Goal: Check status: Check status

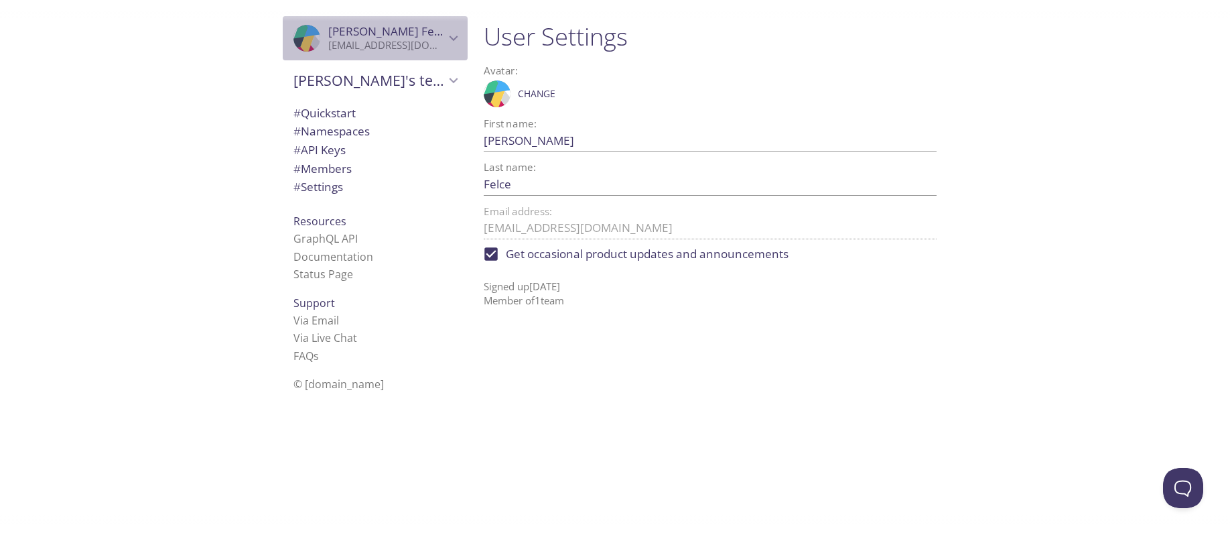
click at [291, 35] on icon "Paul Felce" at bounding box center [299, 33] width 18 height 29
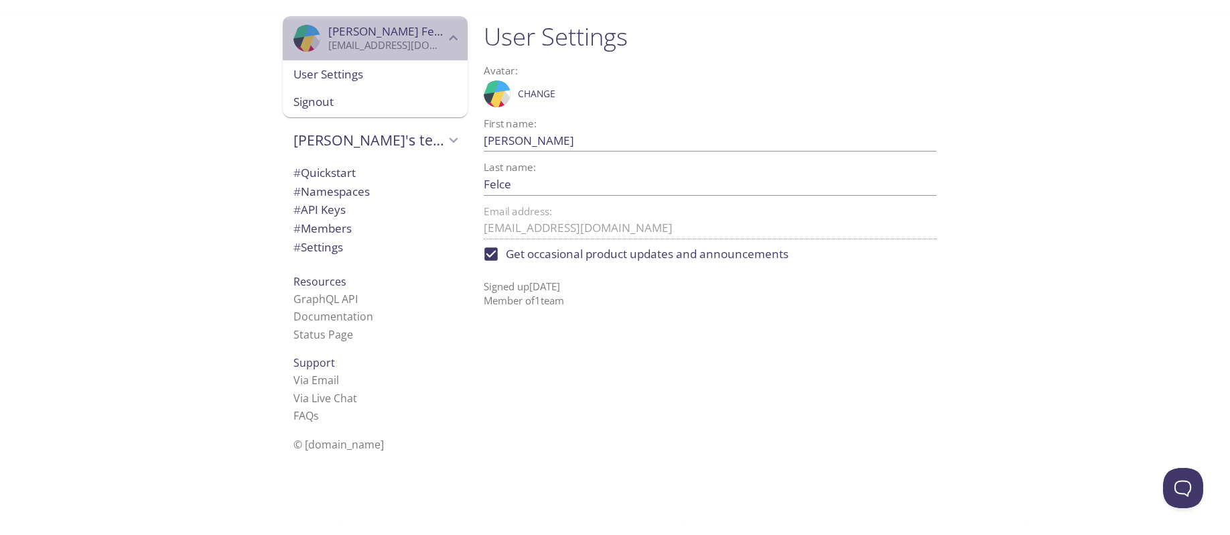
click at [291, 35] on icon "Paul Felce" at bounding box center [299, 33] width 18 height 29
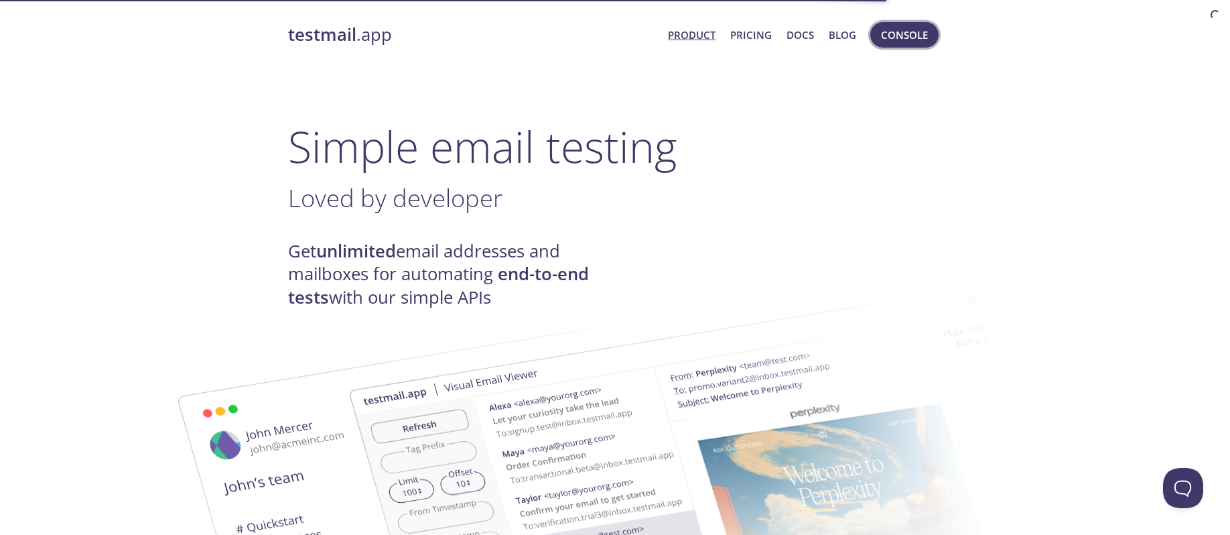
click at [901, 41] on span "Console" at bounding box center [904, 34] width 47 height 17
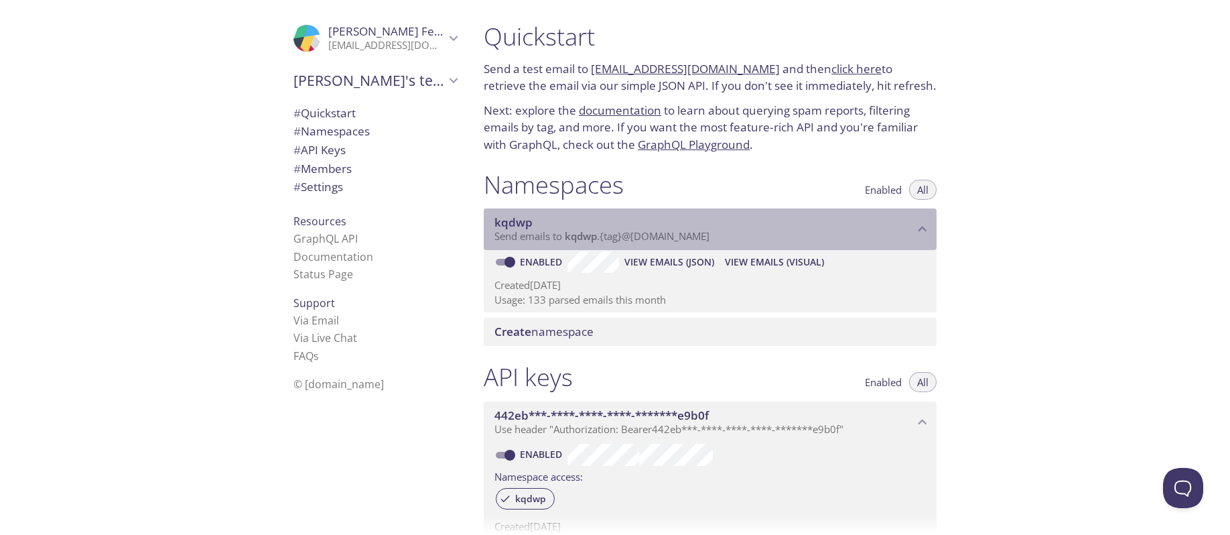
drag, startPoint x: 732, startPoint y: 239, endPoint x: 598, endPoint y: 231, distance: 133.6
click at [598, 231] on p "Send emails to kqdwp . {tag} @[DOMAIN_NAME]" at bounding box center [704, 236] width 419 height 13
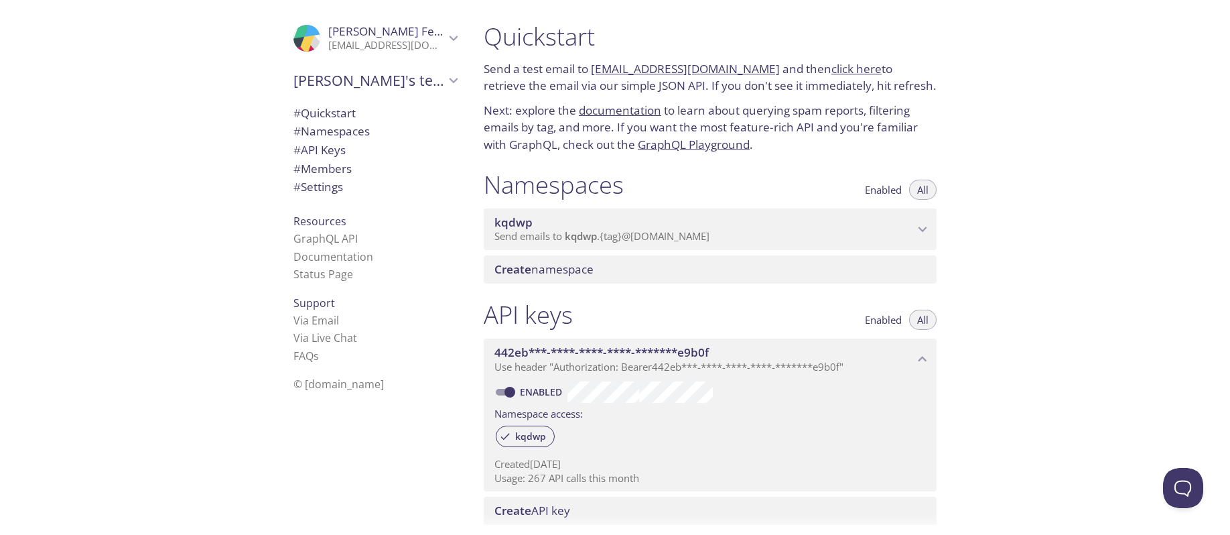
click at [570, 235] on span "kqdwp" at bounding box center [581, 235] width 32 height 13
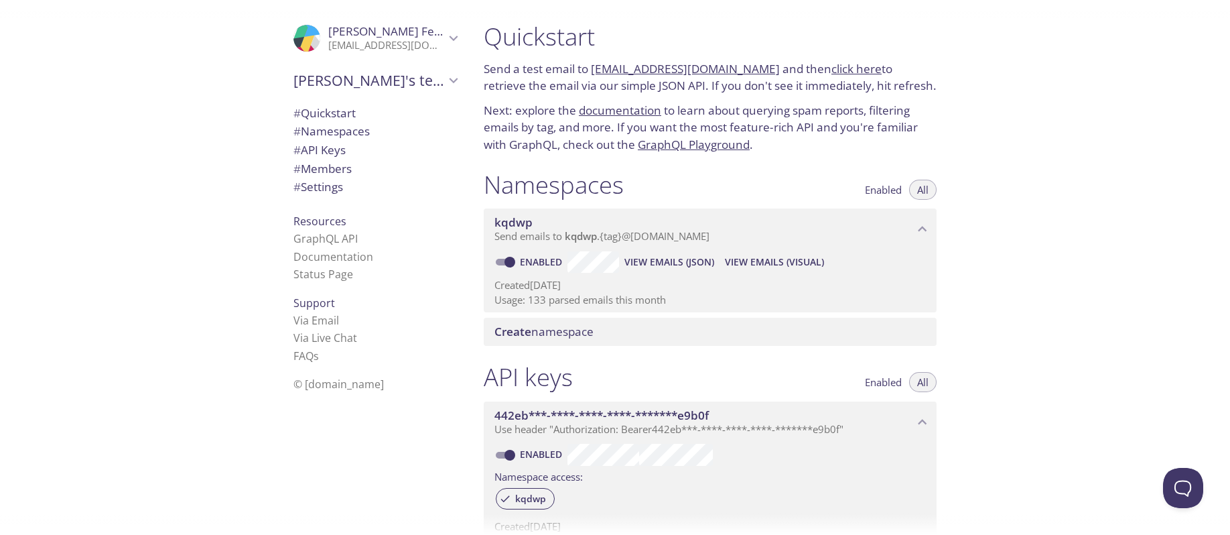
click at [769, 263] on span "View Emails (Visual)" at bounding box center [774, 262] width 99 height 16
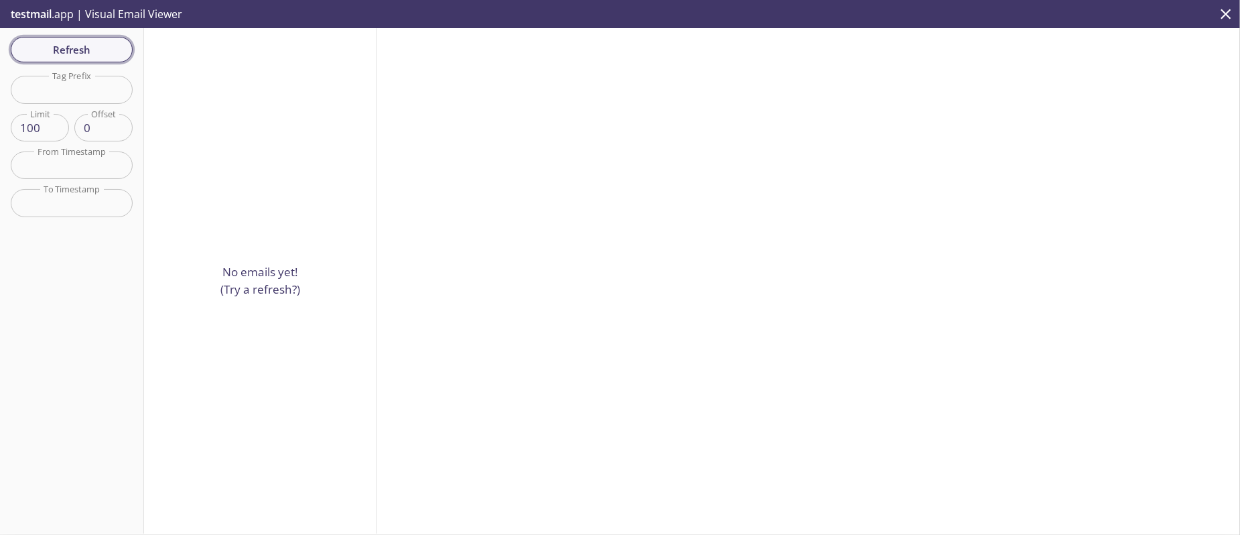
click at [70, 43] on span "Refresh" at bounding box center [71, 49] width 101 height 17
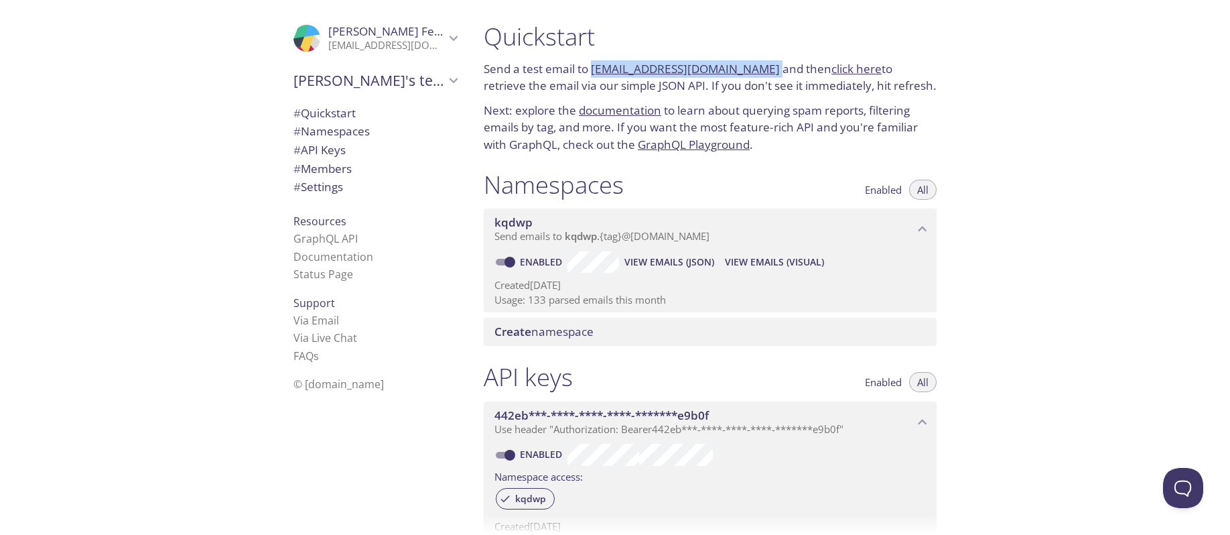
drag, startPoint x: 765, startPoint y: 72, endPoint x: 592, endPoint y: 70, distance: 173.6
click at [592, 70] on p "Send a test email to [EMAIL_ADDRESS][DOMAIN_NAME] and then click here to retrie…" at bounding box center [710, 77] width 453 height 34
